Goal: Download file/media

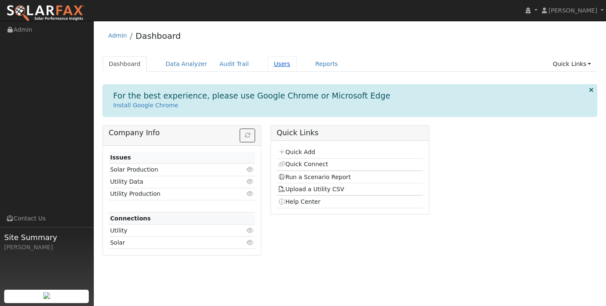
click at [271, 67] on link "Users" at bounding box center [282, 63] width 29 height 15
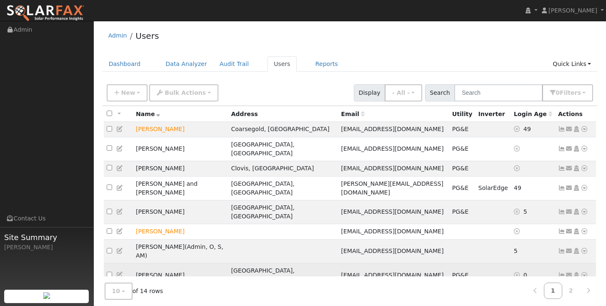
click at [584, 272] on icon at bounding box center [585, 275] width 8 height 6
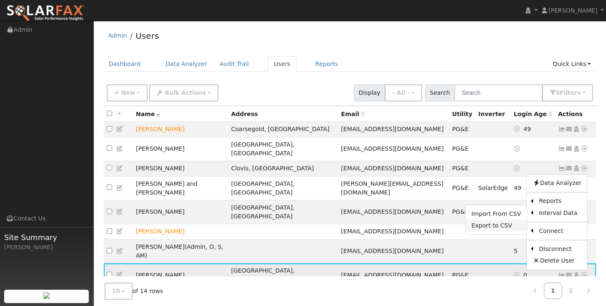
click at [489, 220] on link "Export to CSV" at bounding box center [496, 226] width 61 height 12
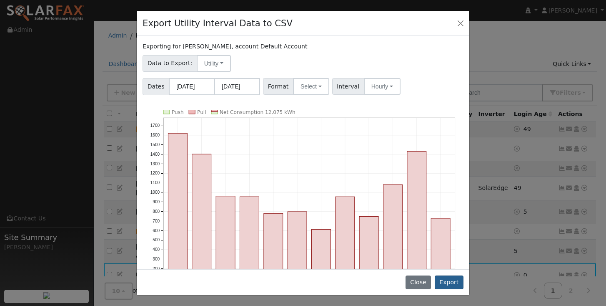
click at [447, 281] on button "Export" at bounding box center [449, 282] width 29 height 14
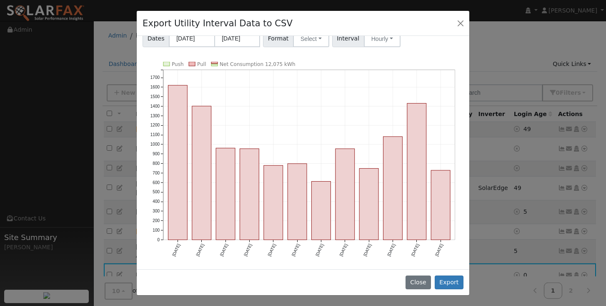
scroll to position [75, 0]
click at [446, 282] on button "Export" at bounding box center [449, 282] width 29 height 14
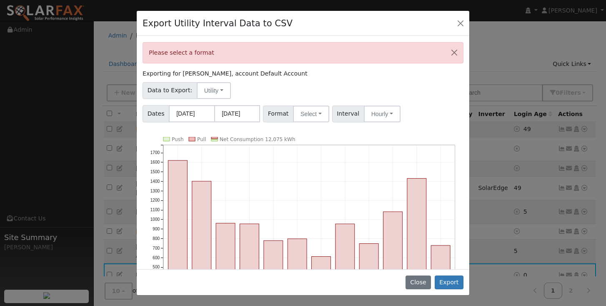
scroll to position [0, 0]
click at [453, 55] on button "Close" at bounding box center [455, 53] width 18 height 20
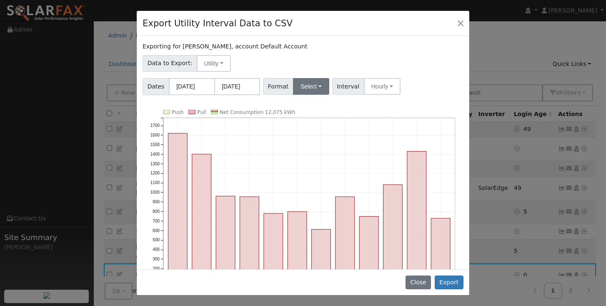
click at [321, 86] on button "Select" at bounding box center [311, 86] width 36 height 17
click at [308, 182] on link "OpenSolar" at bounding box center [322, 181] width 60 height 12
click at [446, 281] on button "Export" at bounding box center [449, 282] width 29 height 14
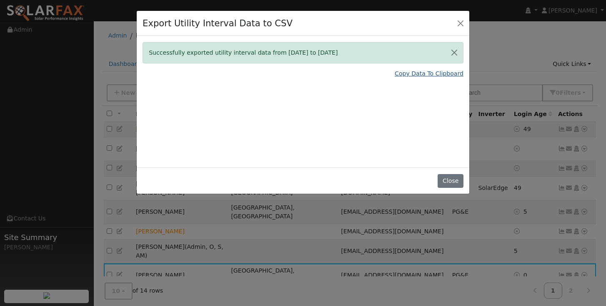
click at [425, 74] on link "Copy Data To Clipboard" at bounding box center [429, 73] width 69 height 9
click at [454, 52] on button "Close" at bounding box center [455, 53] width 18 height 20
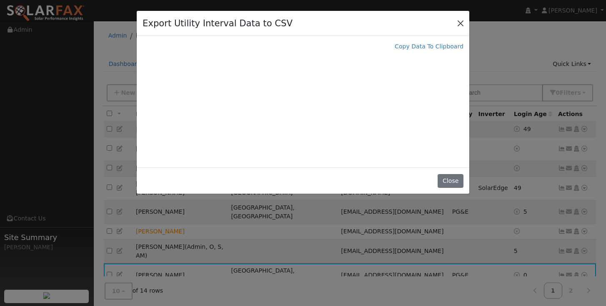
click at [461, 22] on button "Close" at bounding box center [461, 23] width 12 height 12
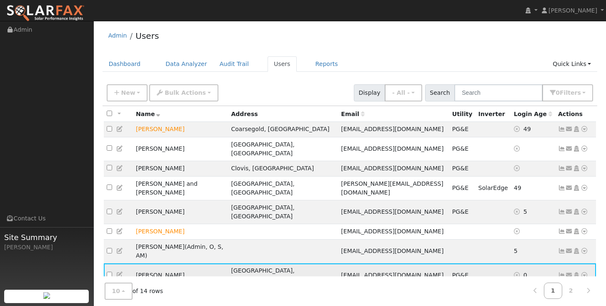
click at [584, 272] on icon at bounding box center [585, 275] width 8 height 6
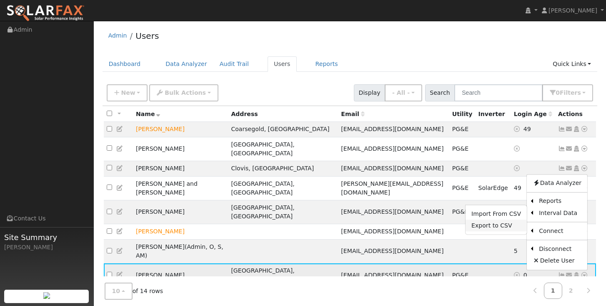
click at [488, 220] on link "Export to CSV" at bounding box center [496, 226] width 61 height 12
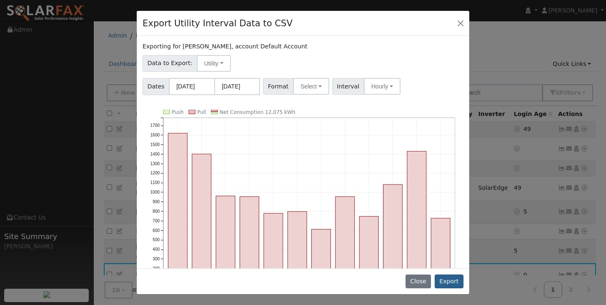
click at [449, 281] on button "Export" at bounding box center [449, 281] width 29 height 14
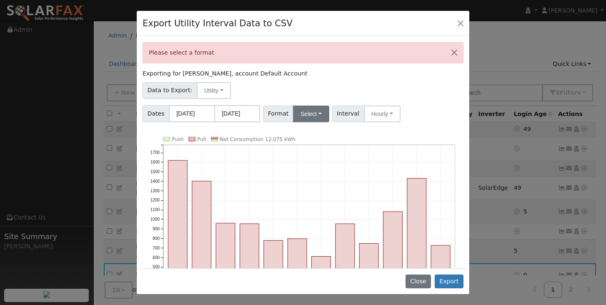
click at [322, 113] on button "Select" at bounding box center [311, 113] width 36 height 17
click at [308, 211] on link "OpenSolar" at bounding box center [322, 209] width 60 height 12
click at [399, 114] on button "Hourly" at bounding box center [394, 113] width 37 height 17
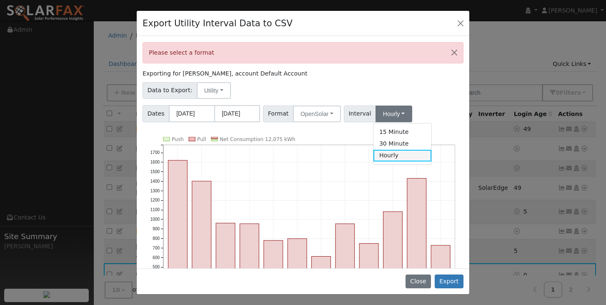
click at [400, 153] on link "Hourly" at bounding box center [402, 156] width 58 height 12
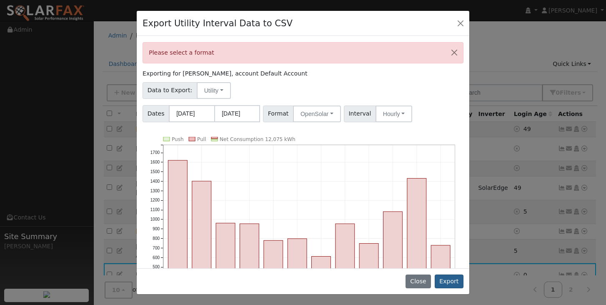
click at [447, 283] on button "Export" at bounding box center [449, 281] width 29 height 14
